Goal: Task Accomplishment & Management: Manage account settings

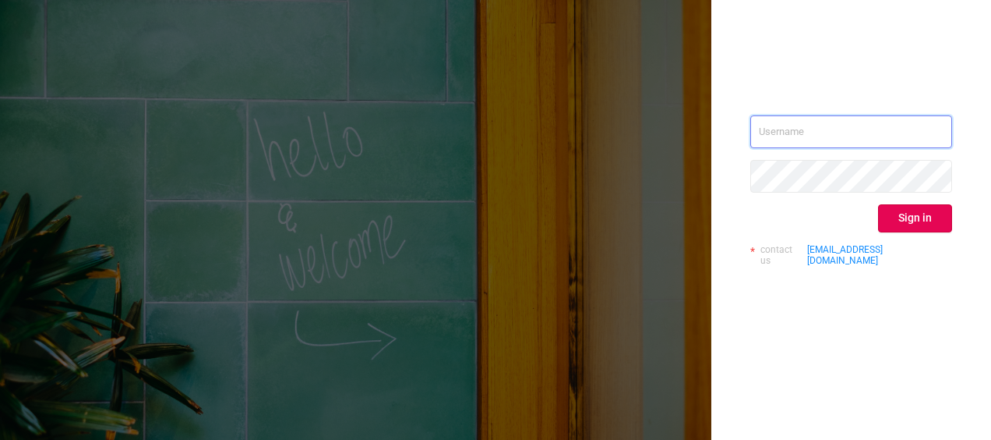
click at [770, 130] on input "text" at bounding box center [851, 131] width 202 height 33
paste input "mailto:[PERSON_NAME][EMAIL_ADDRESS][DOMAIN_NAME]"
click at [792, 135] on input "mailto:[PERSON_NAME][EMAIL_ADDRESS][DOMAIN_NAME]" at bounding box center [851, 131] width 202 height 33
click at [949, 128] on input "[PERSON_NAME][EMAIL_ADDRESS][DOMAIN_NAME]" at bounding box center [851, 131] width 202 height 33
type input "[PERSON_NAME][EMAIL_ADDRESS][DOMAIN_NAME]"
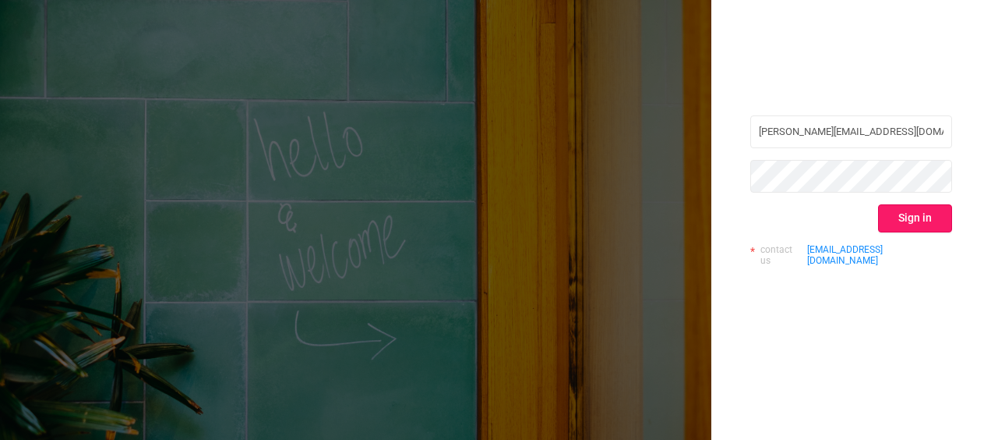
click at [909, 211] on button "Sign in" at bounding box center [915, 218] width 74 height 28
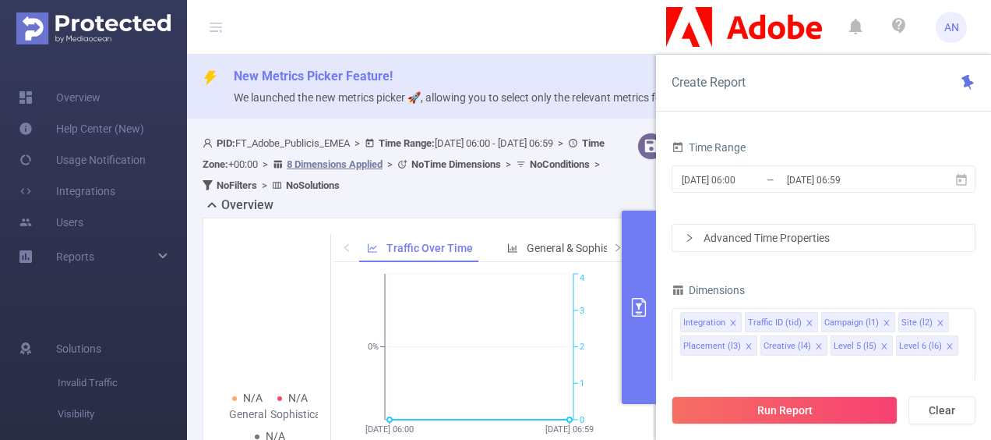
click at [525, 26] on header "AN" at bounding box center [495, 27] width 991 height 55
click at [460, 17] on header "AN" at bounding box center [495, 27] width 991 height 55
click at [124, 292] on ul "Overview Help Center (New) Usage Notification Integrations Users Reports" at bounding box center [93, 179] width 187 height 248
click at [158, 256] on div "Reports" at bounding box center [93, 256] width 187 height 31
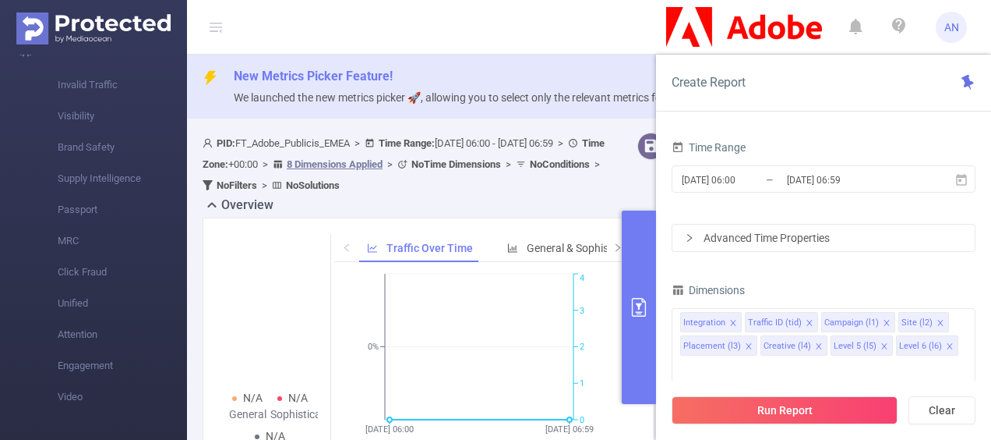
click at [256, 238] on icon at bounding box center [270, 312] width 156 height 156
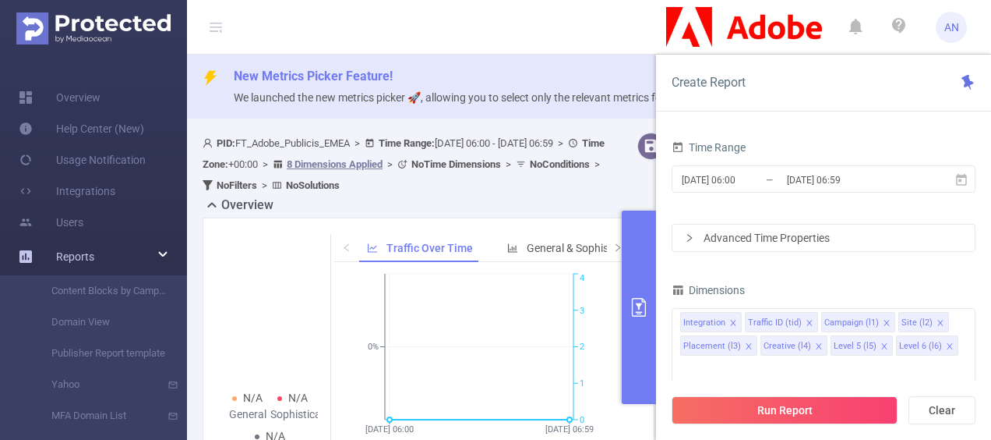
click at [161, 242] on div "Reports" at bounding box center [93, 256] width 187 height 31
